Goal: Navigation & Orientation: Find specific page/section

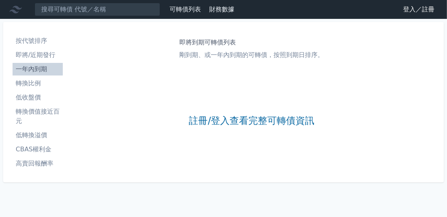
click at [35, 68] on li "一年內到期" at bounding box center [38, 68] width 50 height 9
click at [408, 9] on link "登入／註冊" at bounding box center [419, 9] width 44 height 13
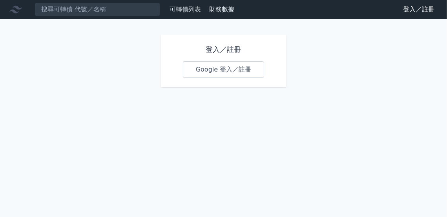
click at [213, 67] on link "Google 登入／註冊" at bounding box center [224, 69] width 82 height 16
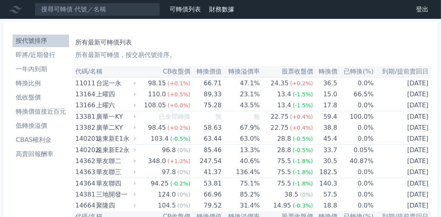
click at [39, 68] on li "一年內到期" at bounding box center [41, 68] width 57 height 9
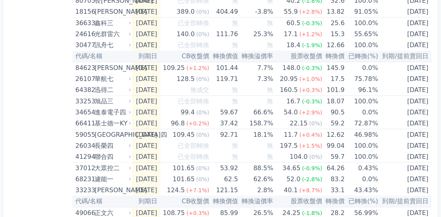
scroll to position [863, 0]
